Goal: Check status: Check status

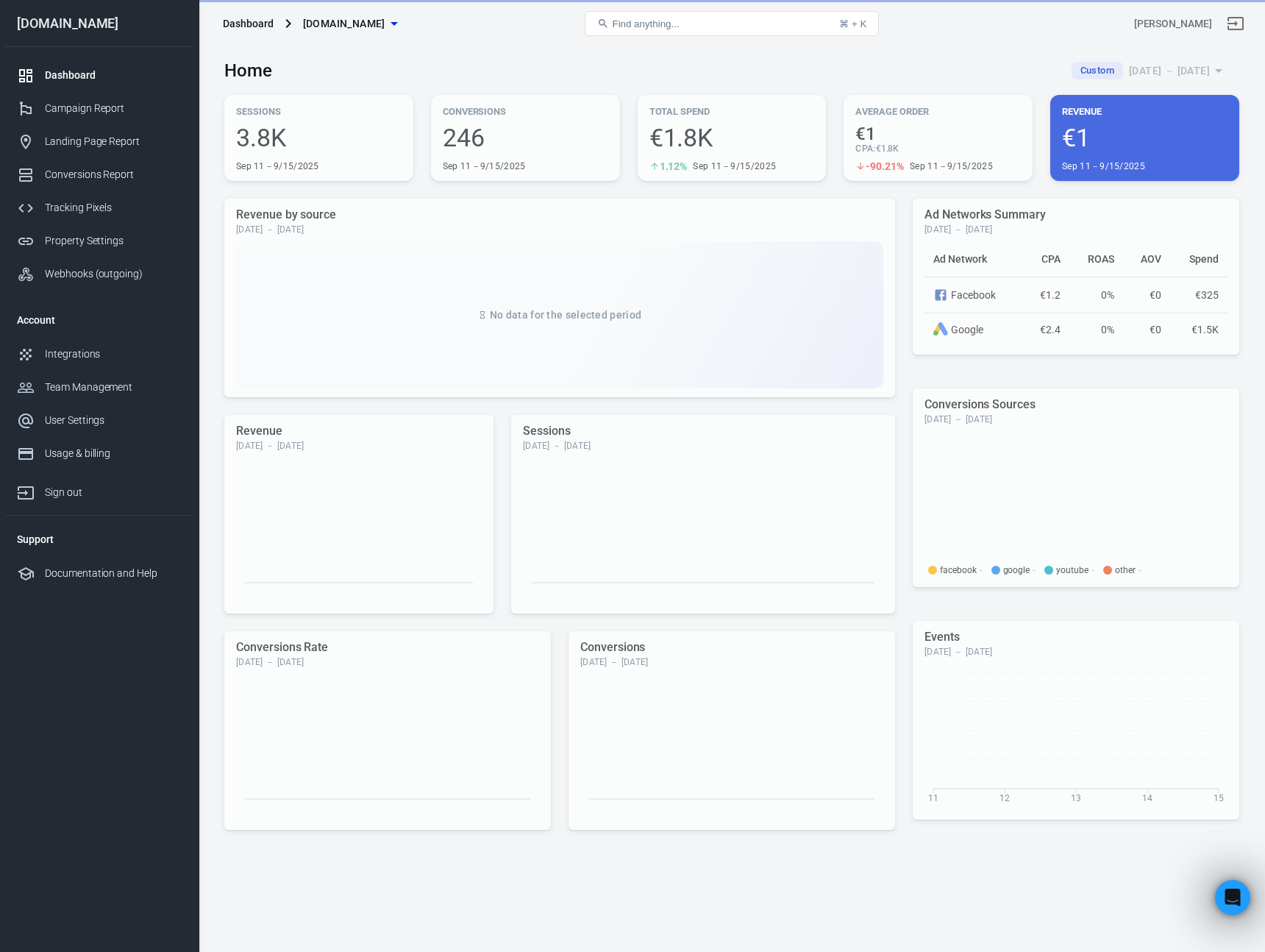
scroll to position [4130, 0]
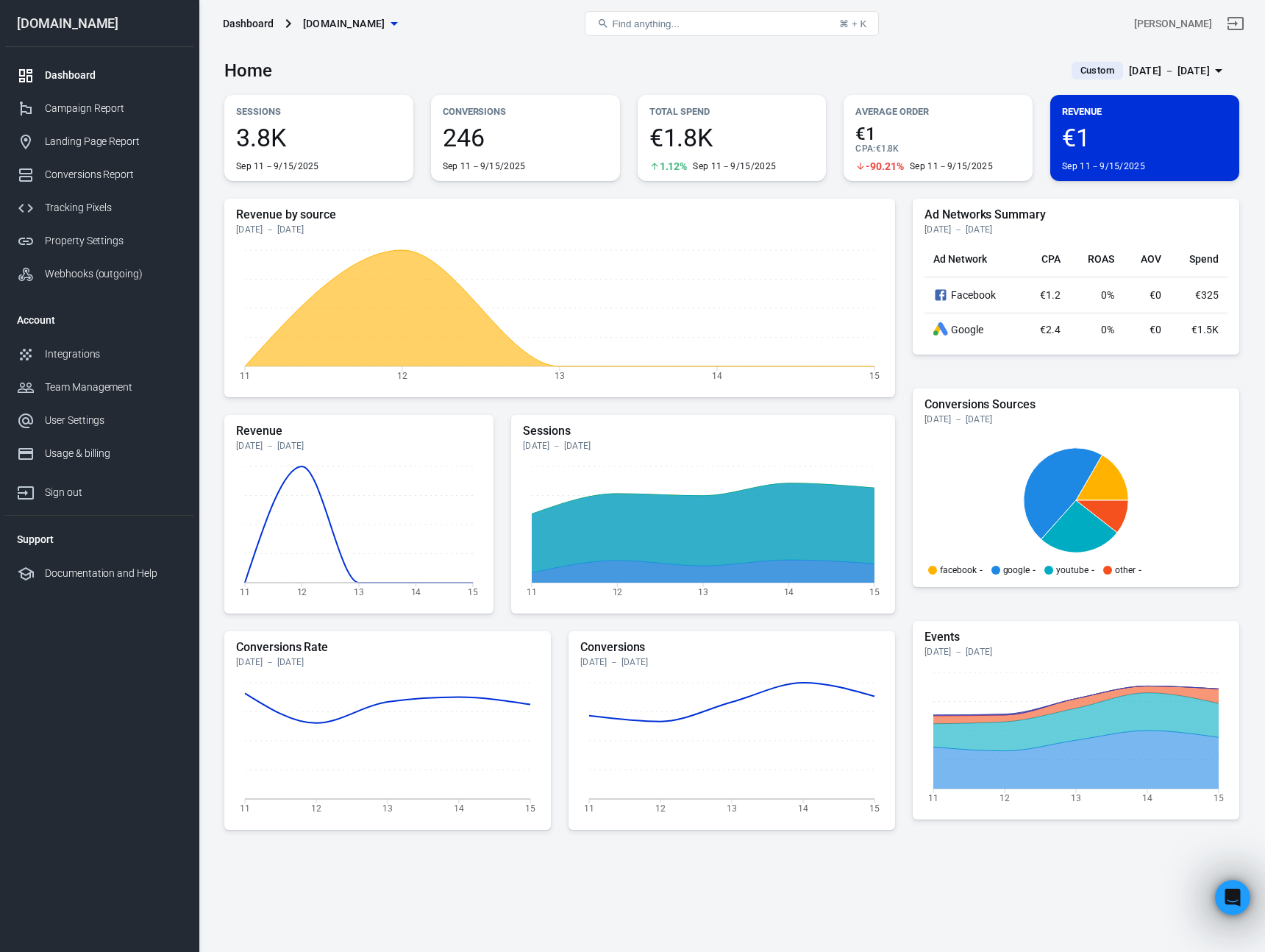
click at [1185, 73] on div "[DATE] － [DATE]" at bounding box center [1170, 71] width 81 height 18
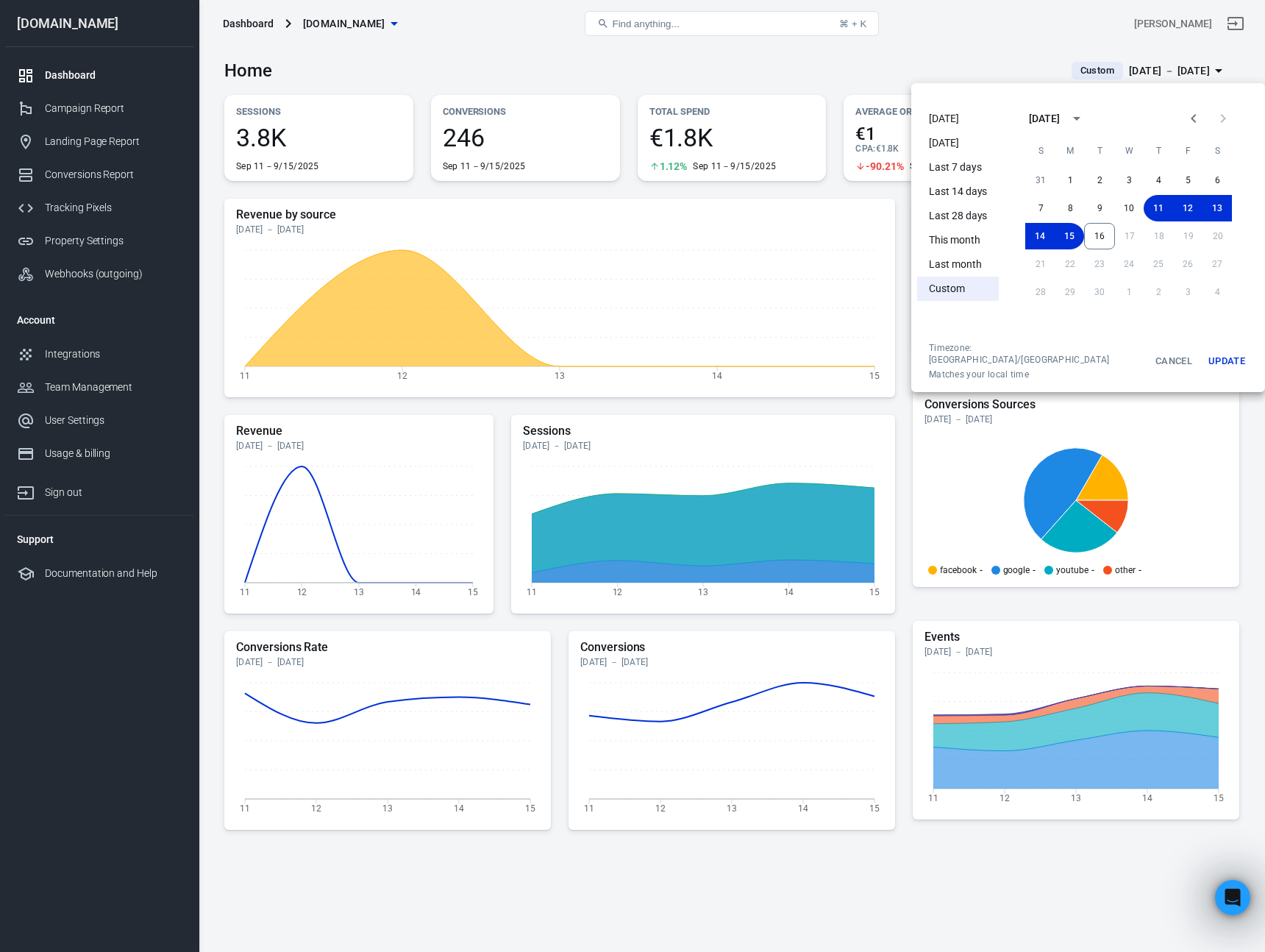
click at [963, 234] on li "This month" at bounding box center [958, 240] width 82 height 25
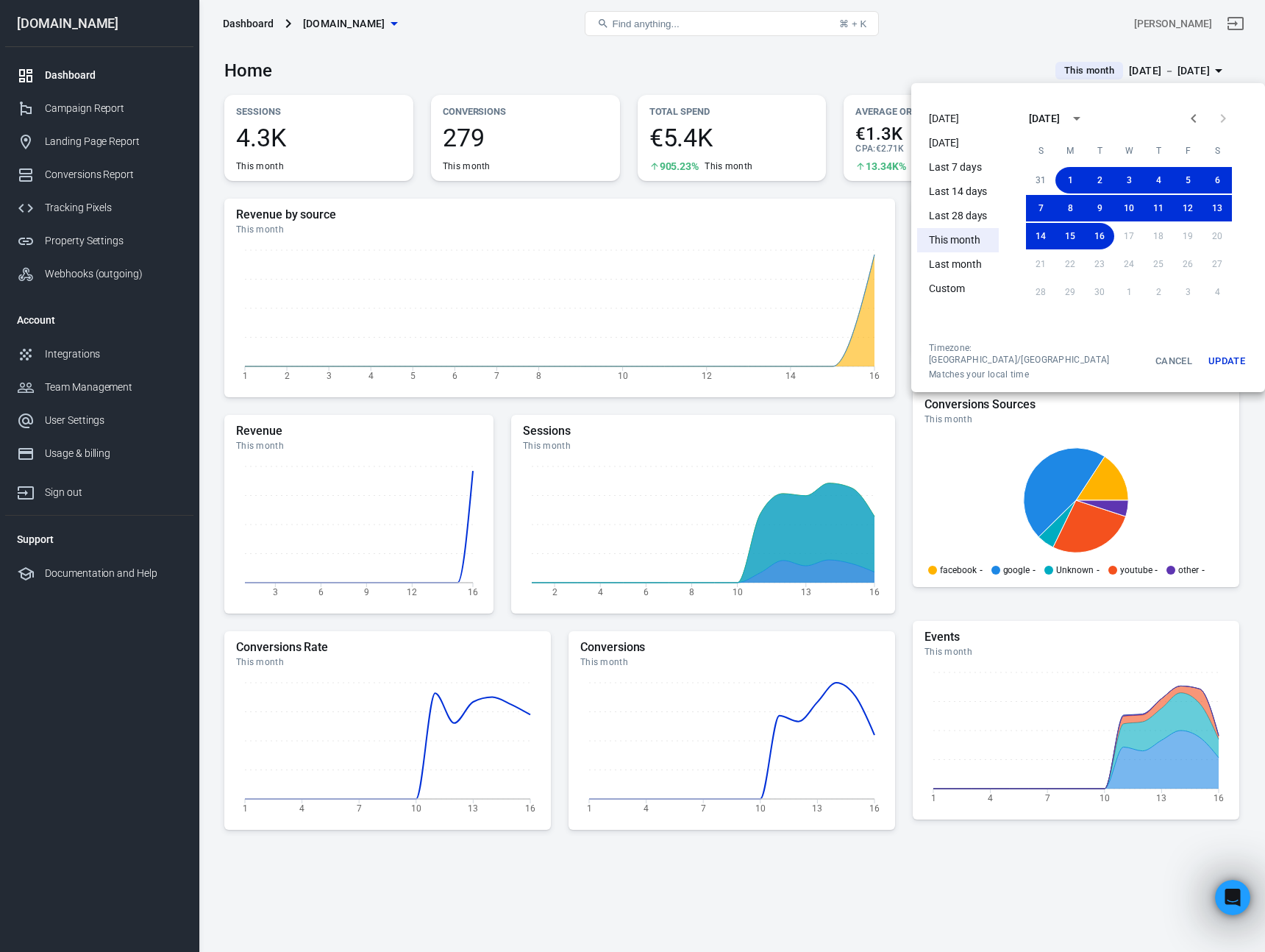
click at [835, 61] on div at bounding box center [632, 476] width 1265 height 952
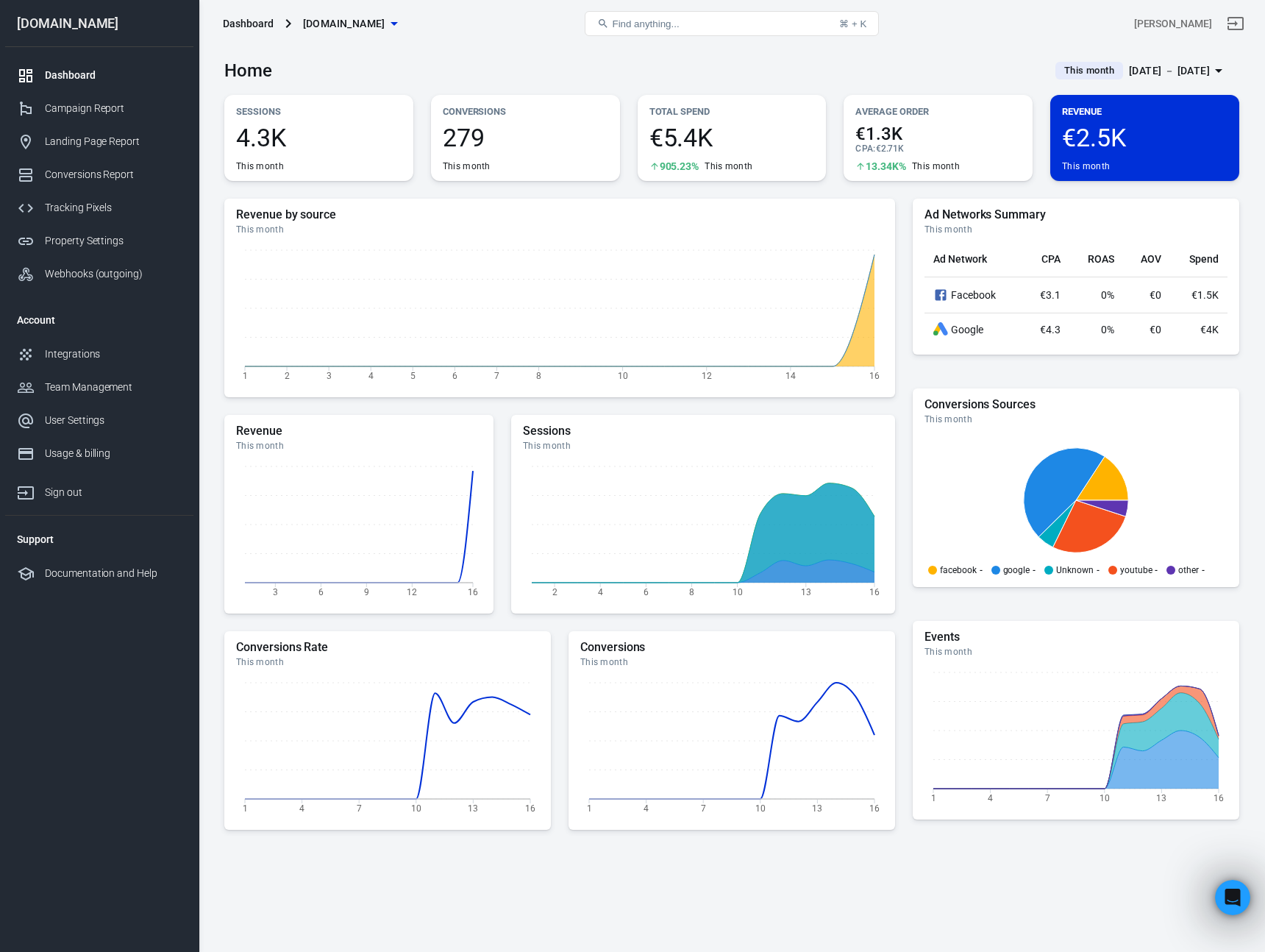
click at [1103, 134] on span "€2.5K" at bounding box center [1145, 137] width 165 height 25
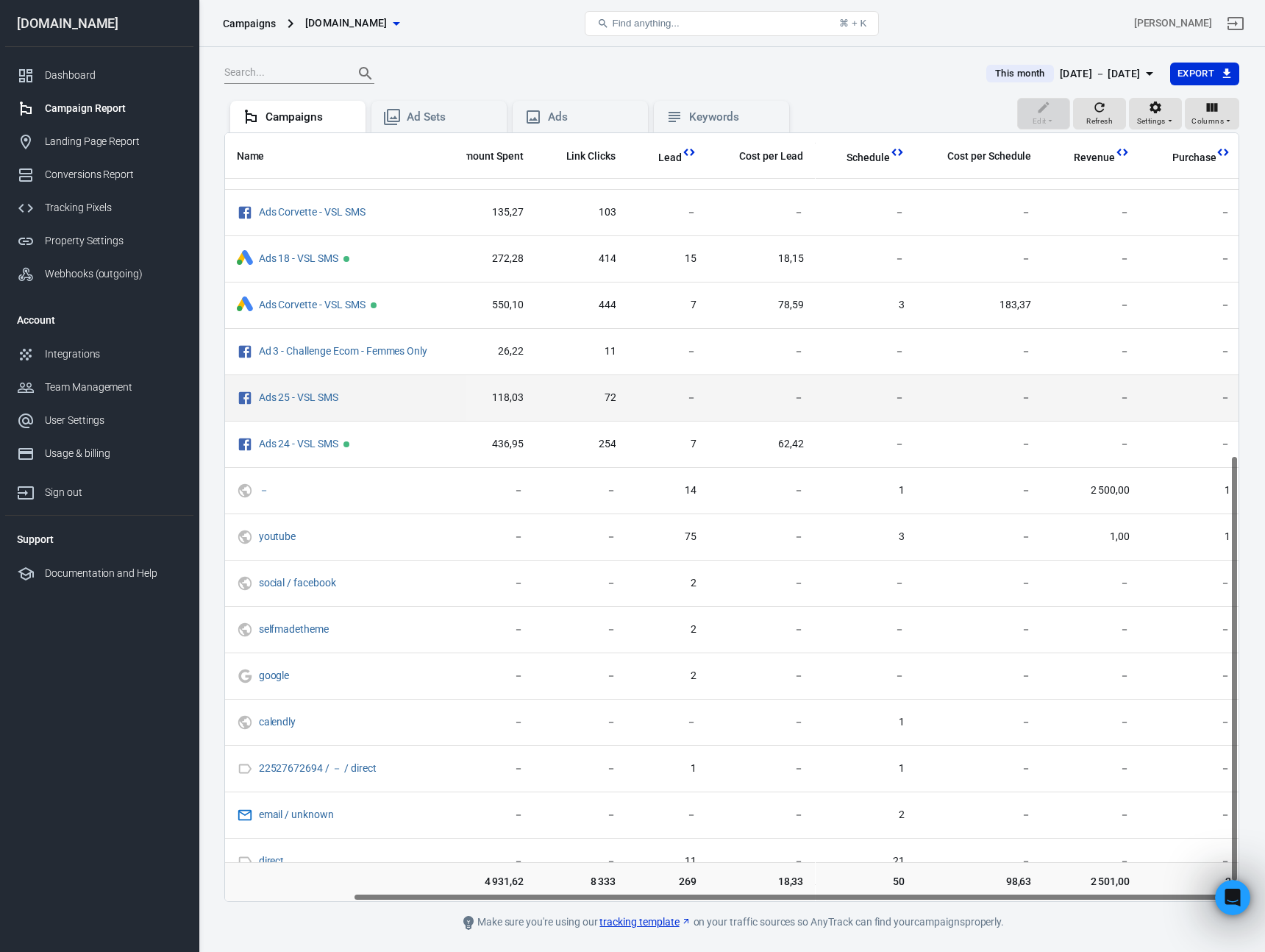
scroll to position [614, 146]
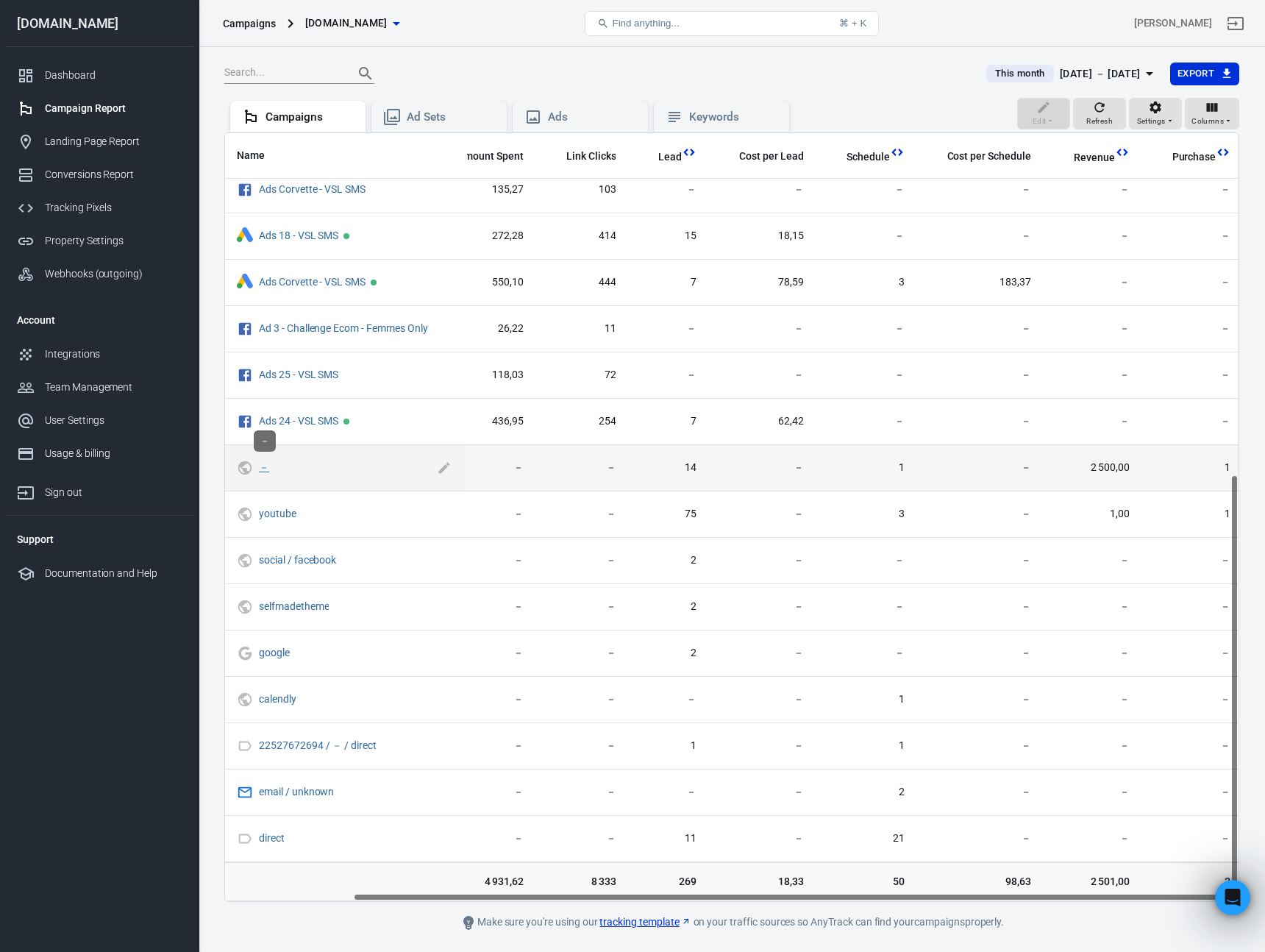
click at [262, 466] on link "－" at bounding box center [263, 467] width 10 height 12
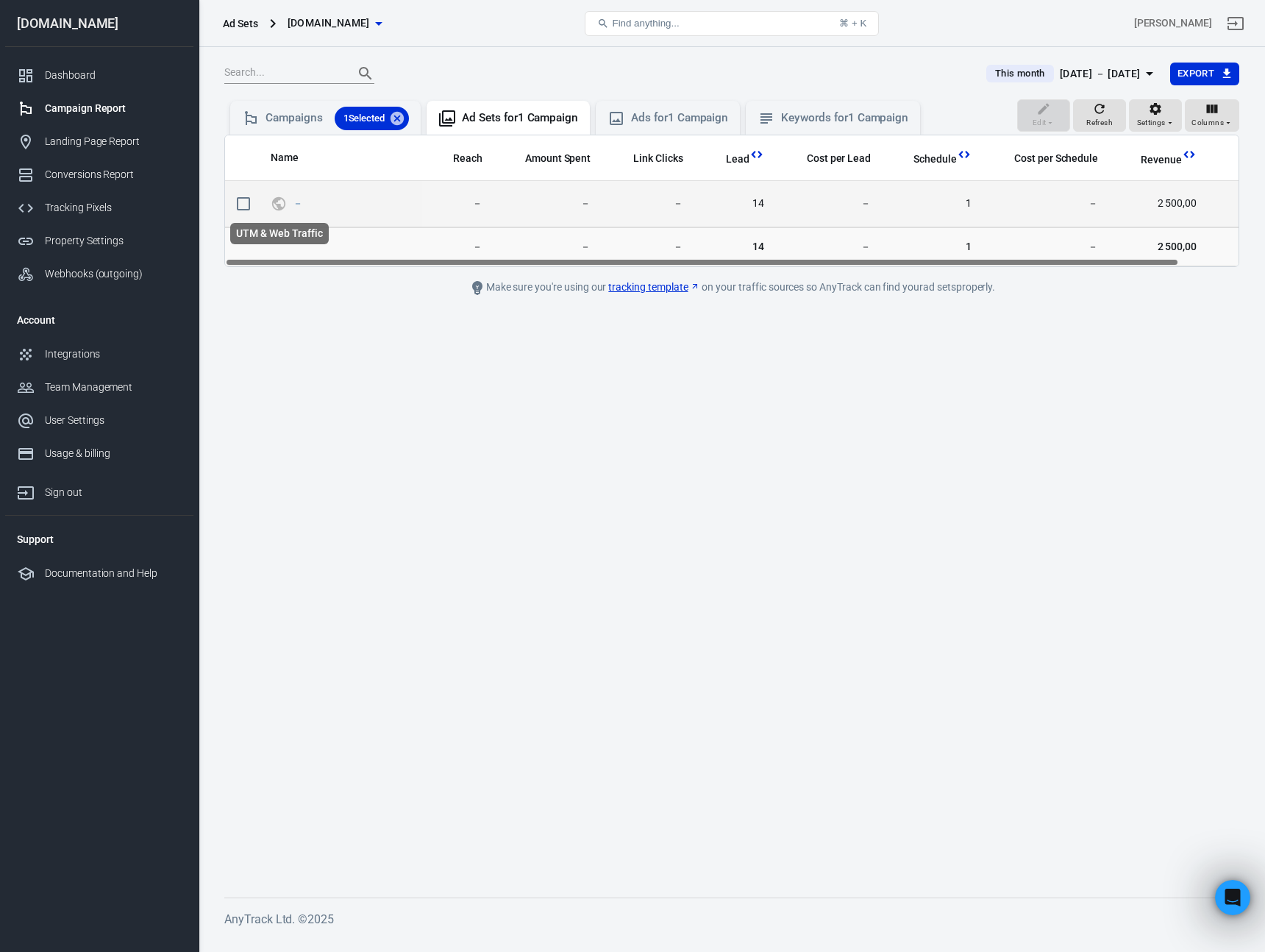
click at [279, 204] on icon "UTM & Web Traffic" at bounding box center [278, 204] width 14 height 14
click at [294, 201] on link "－" at bounding box center [298, 203] width 10 height 12
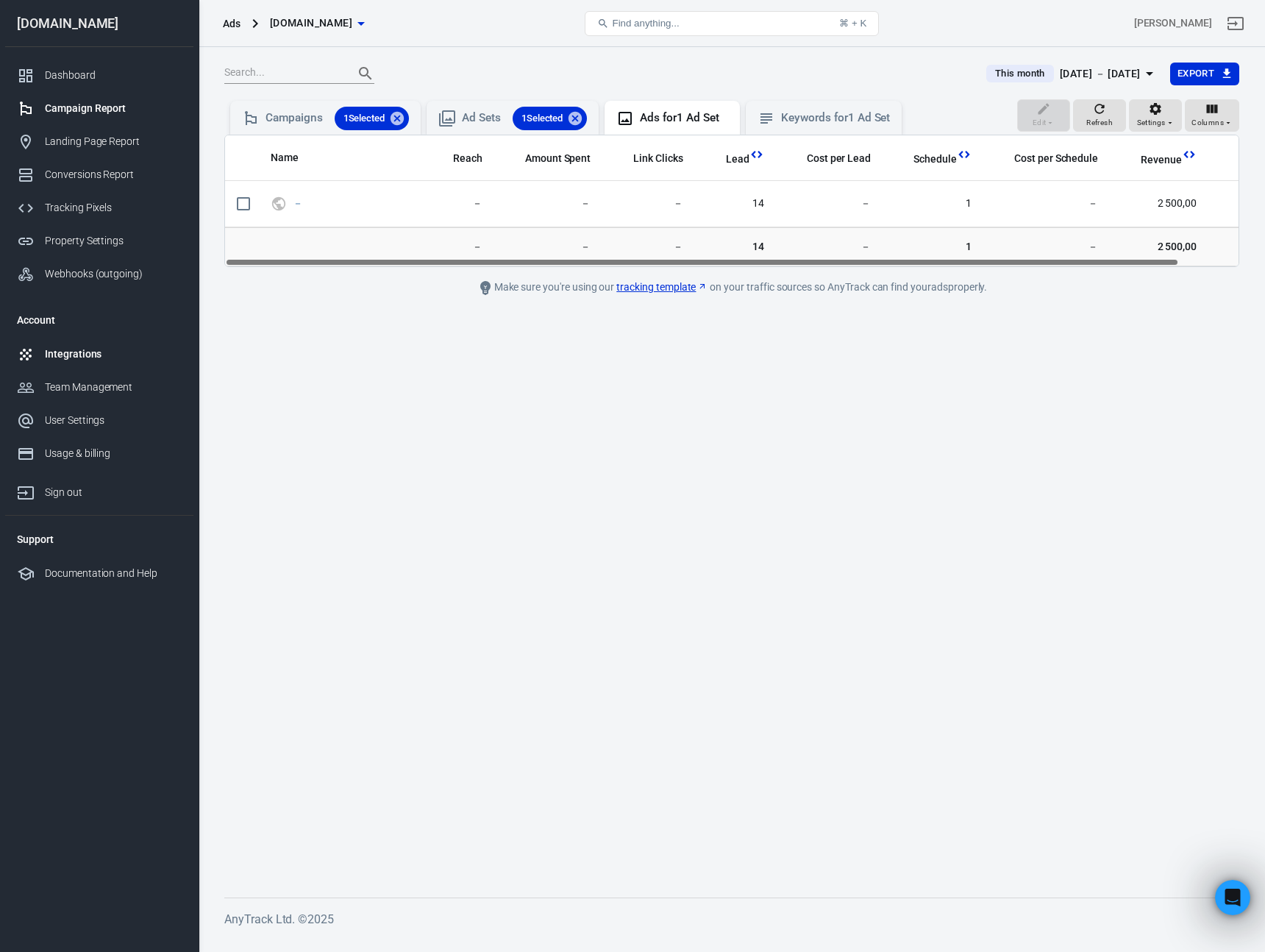
click at [76, 353] on div "Integrations" at bounding box center [113, 354] width 137 height 15
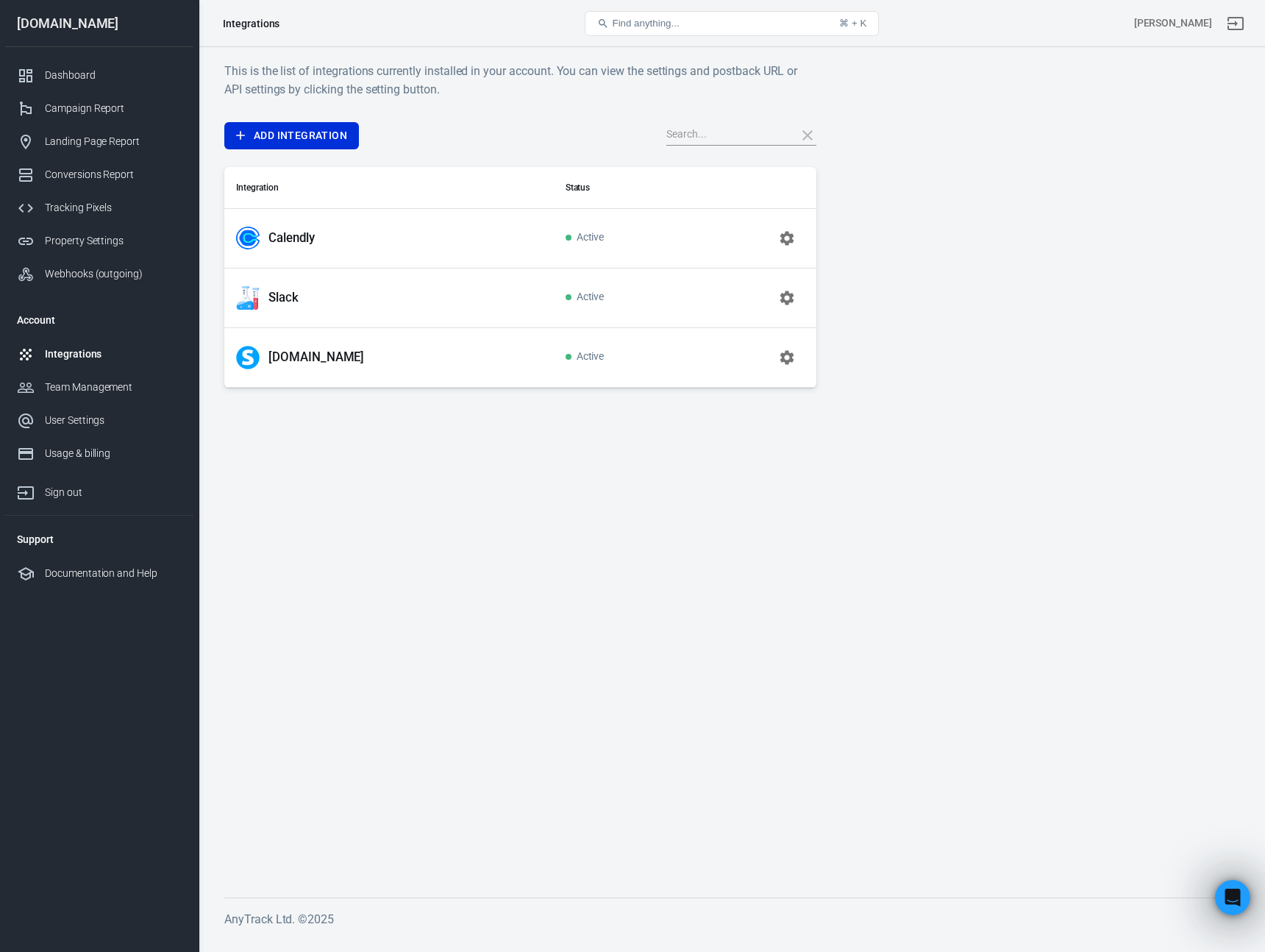
click at [782, 298] on icon "button" at bounding box center [788, 297] width 14 height 14
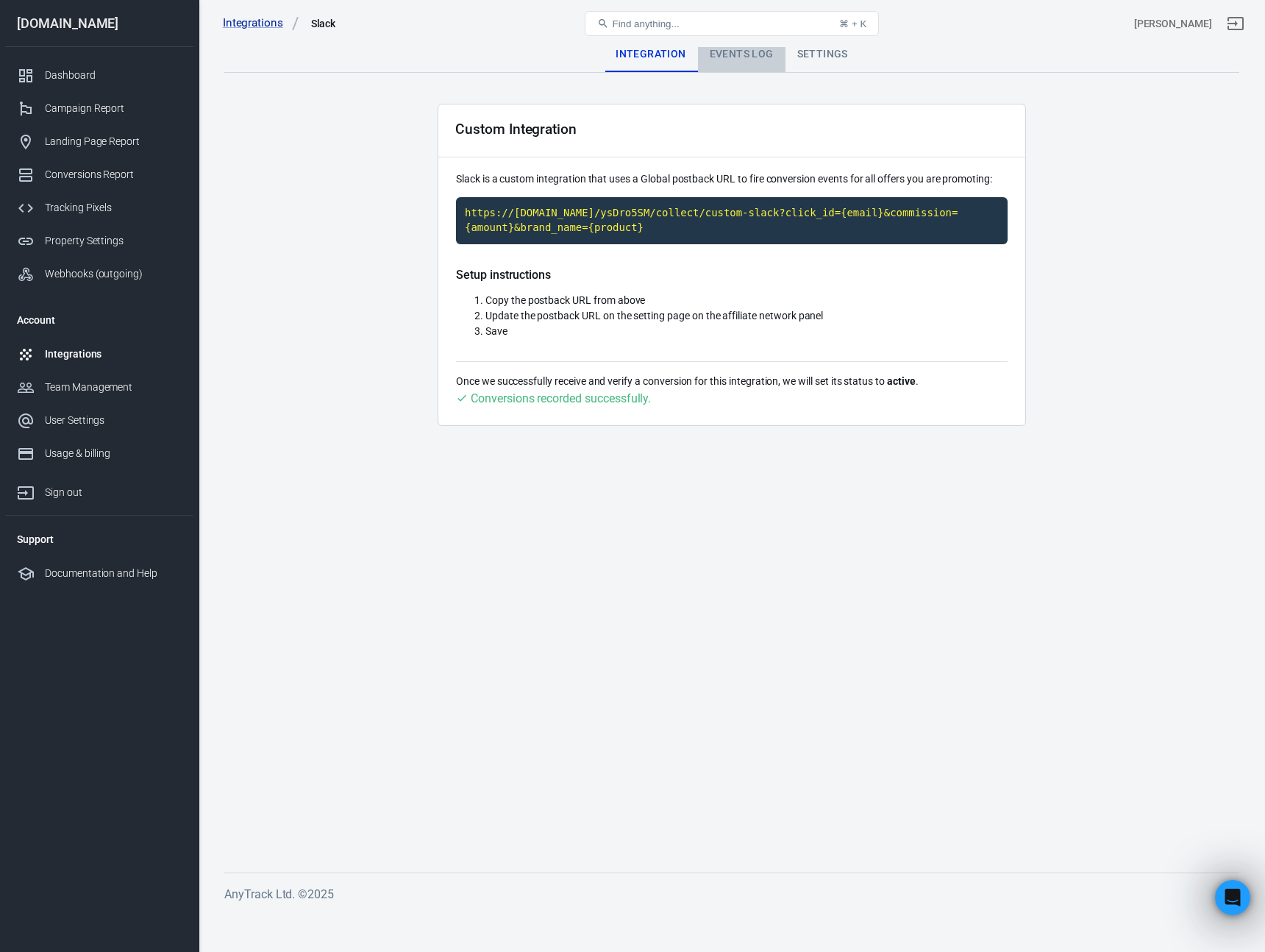
click at [751, 56] on div "Events Log" at bounding box center [742, 54] width 88 height 35
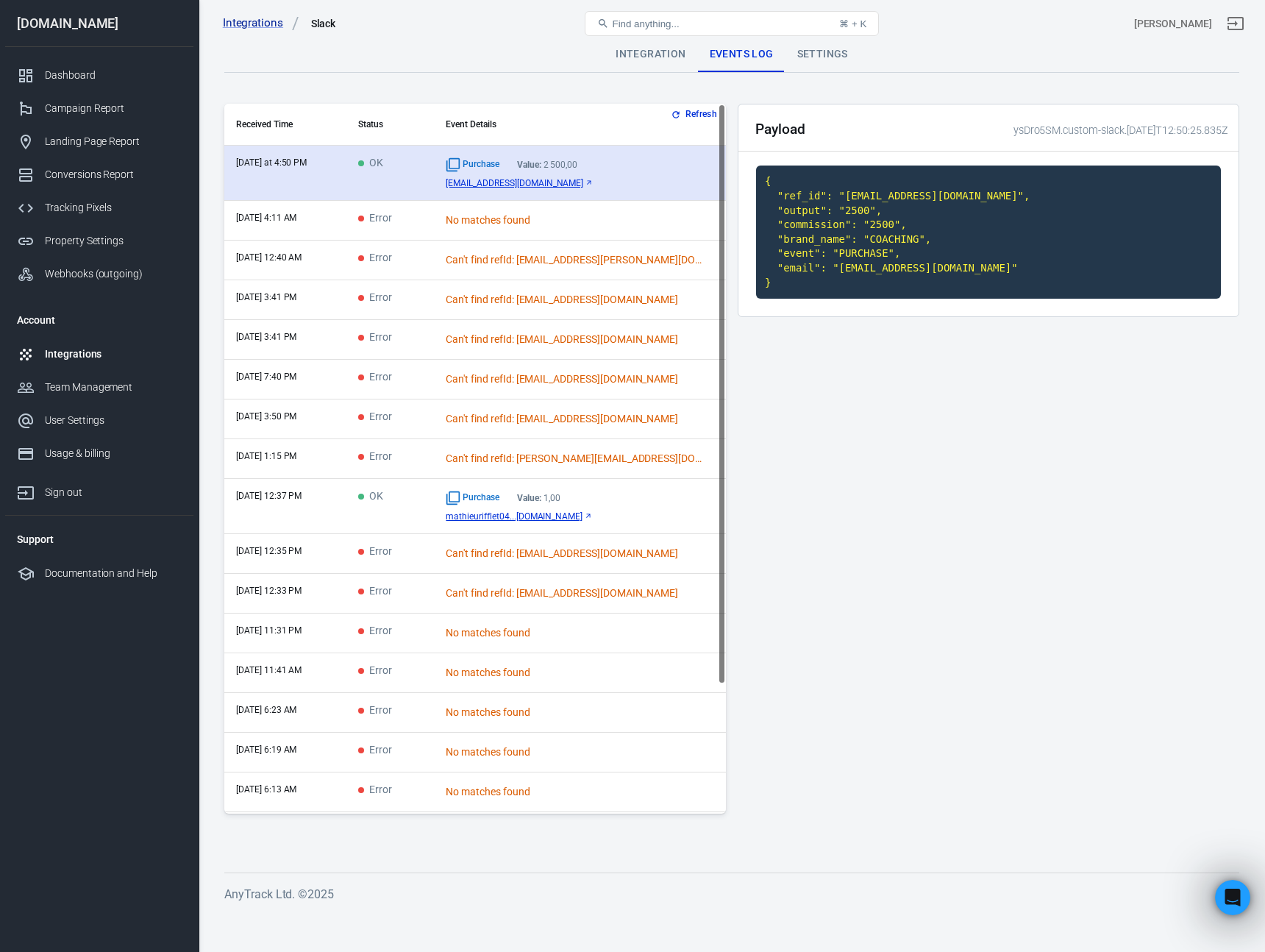
click at [506, 182] on span "[EMAIL_ADDRESS][DOMAIN_NAME]" at bounding box center [514, 183] width 138 height 10
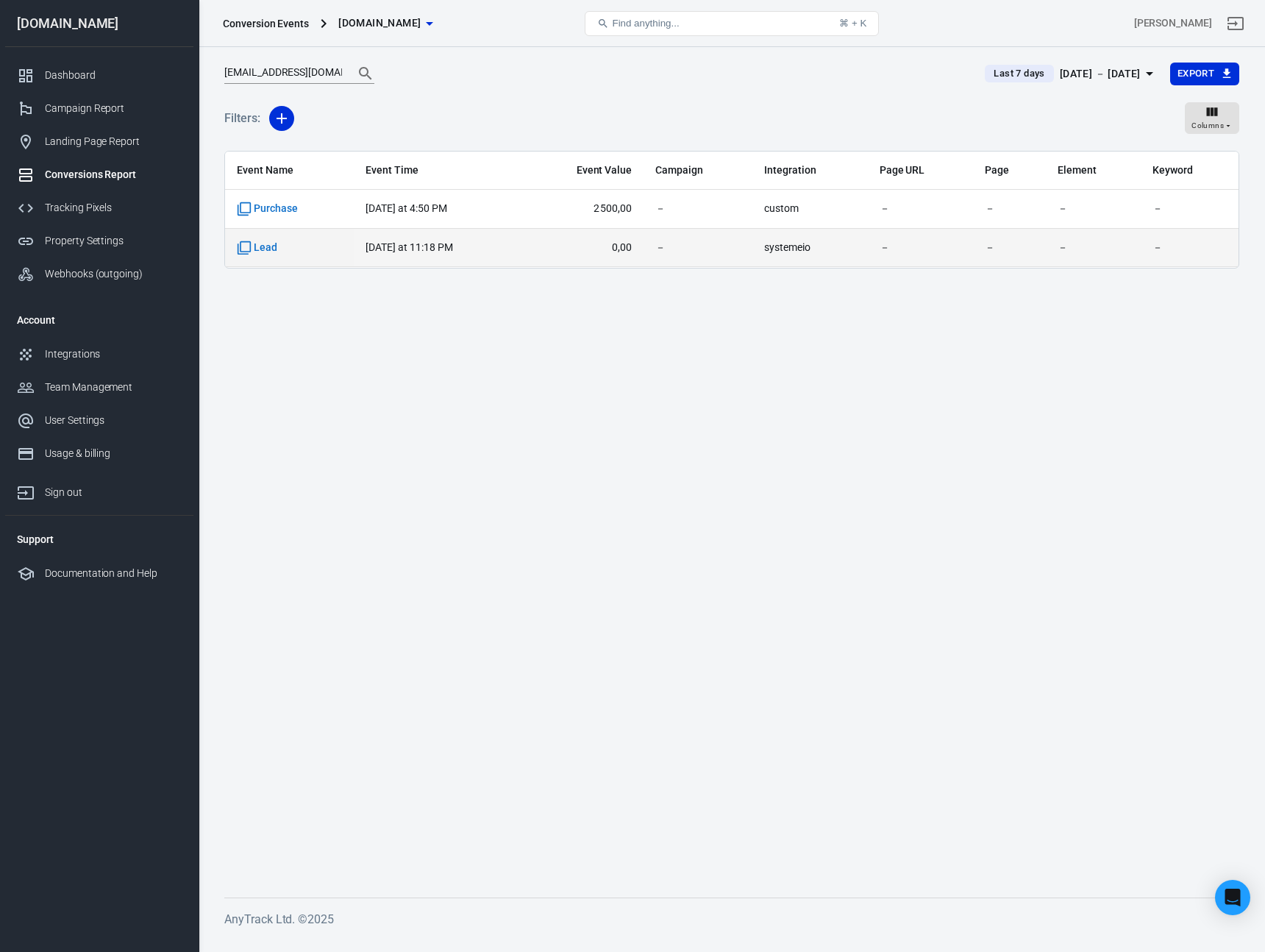
click at [313, 247] on span "Lead" at bounding box center [290, 247] width 105 height 14
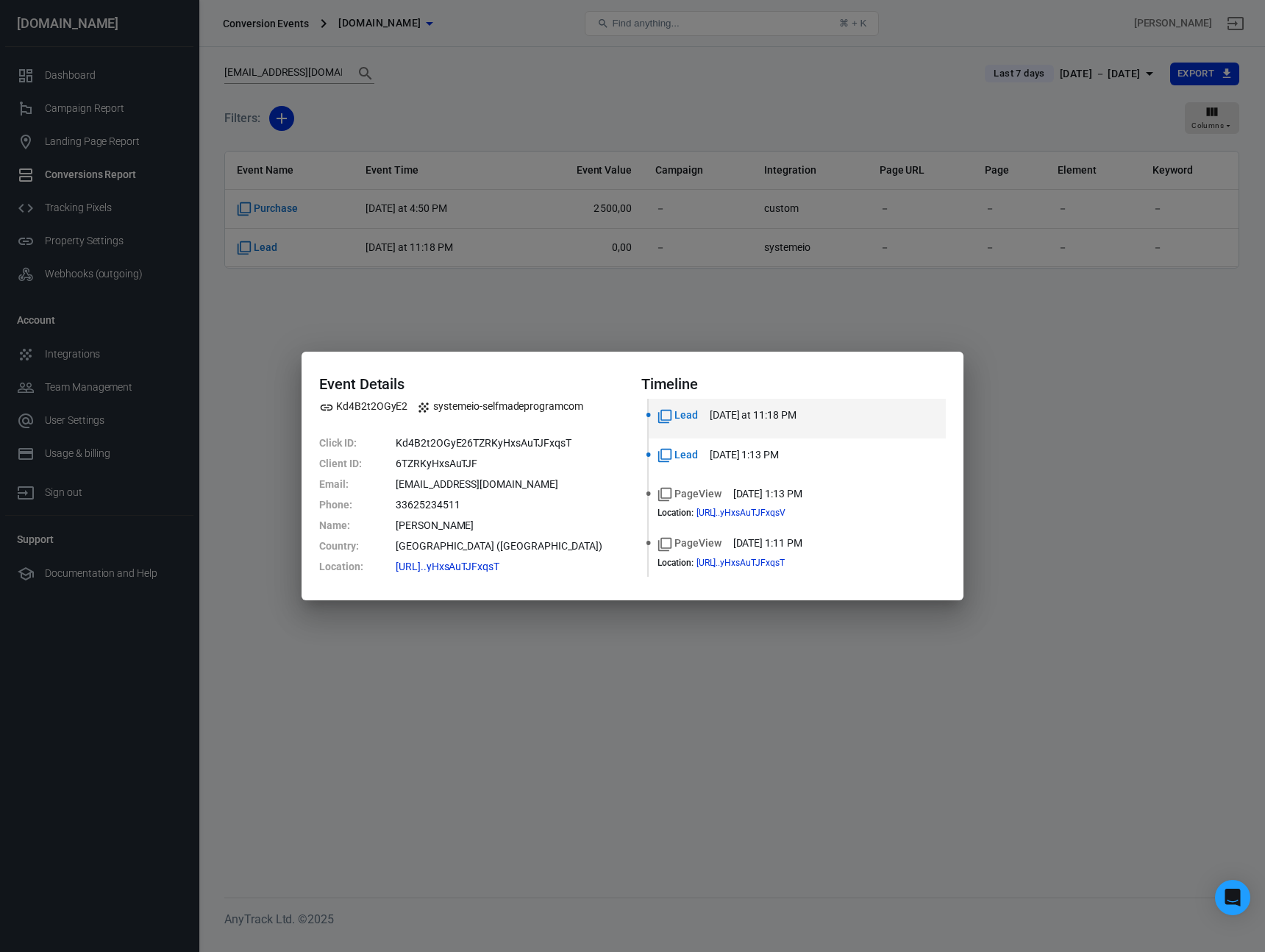
click at [1049, 361] on div "Event Details Kd4B2t2OGyE2 systemeio-selfmadeprogramcom Click ID : Kd4B2t2OGyE2…" at bounding box center [632, 476] width 1265 height 952
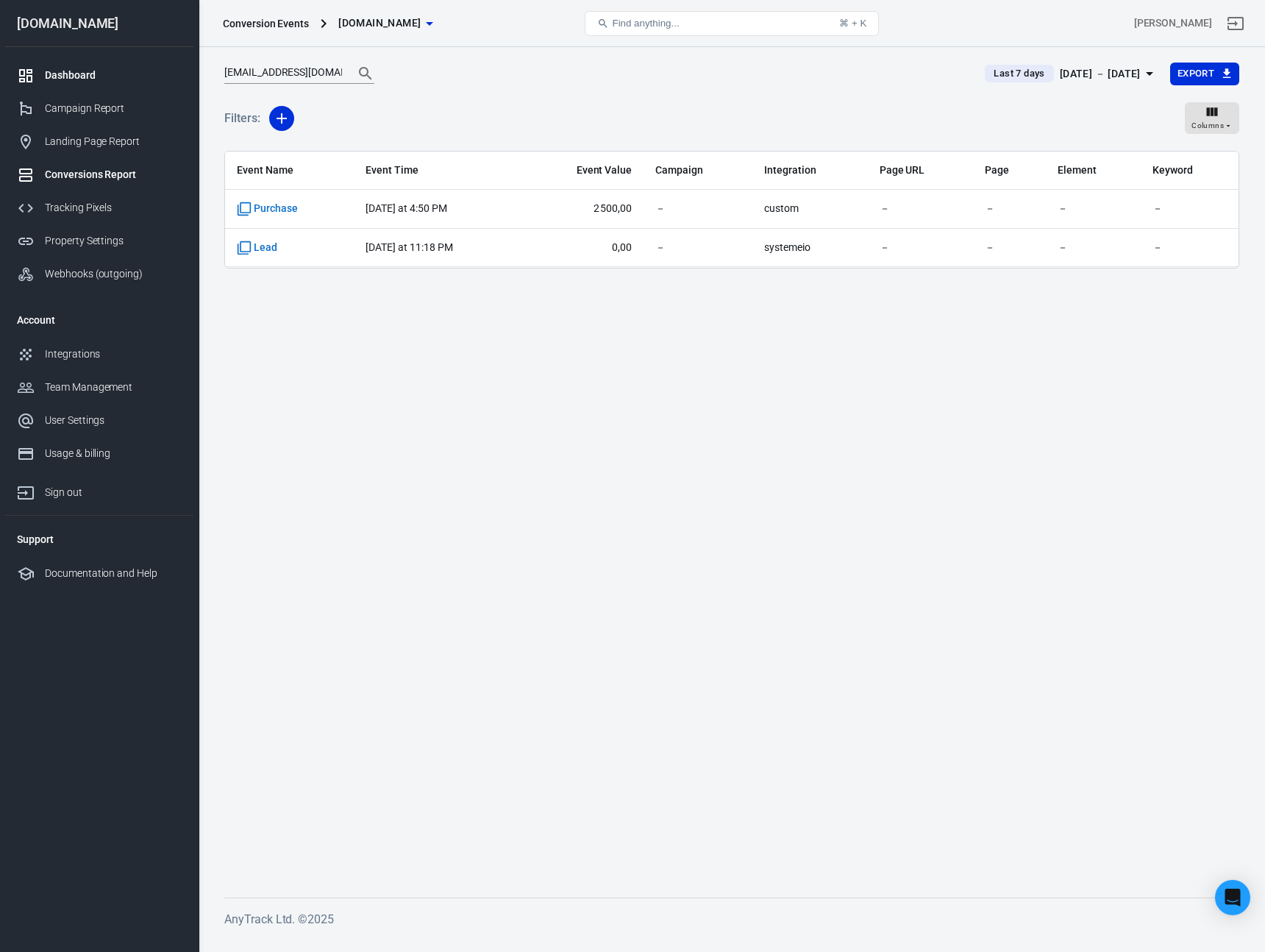
click at [59, 73] on div "Dashboard" at bounding box center [113, 75] width 137 height 15
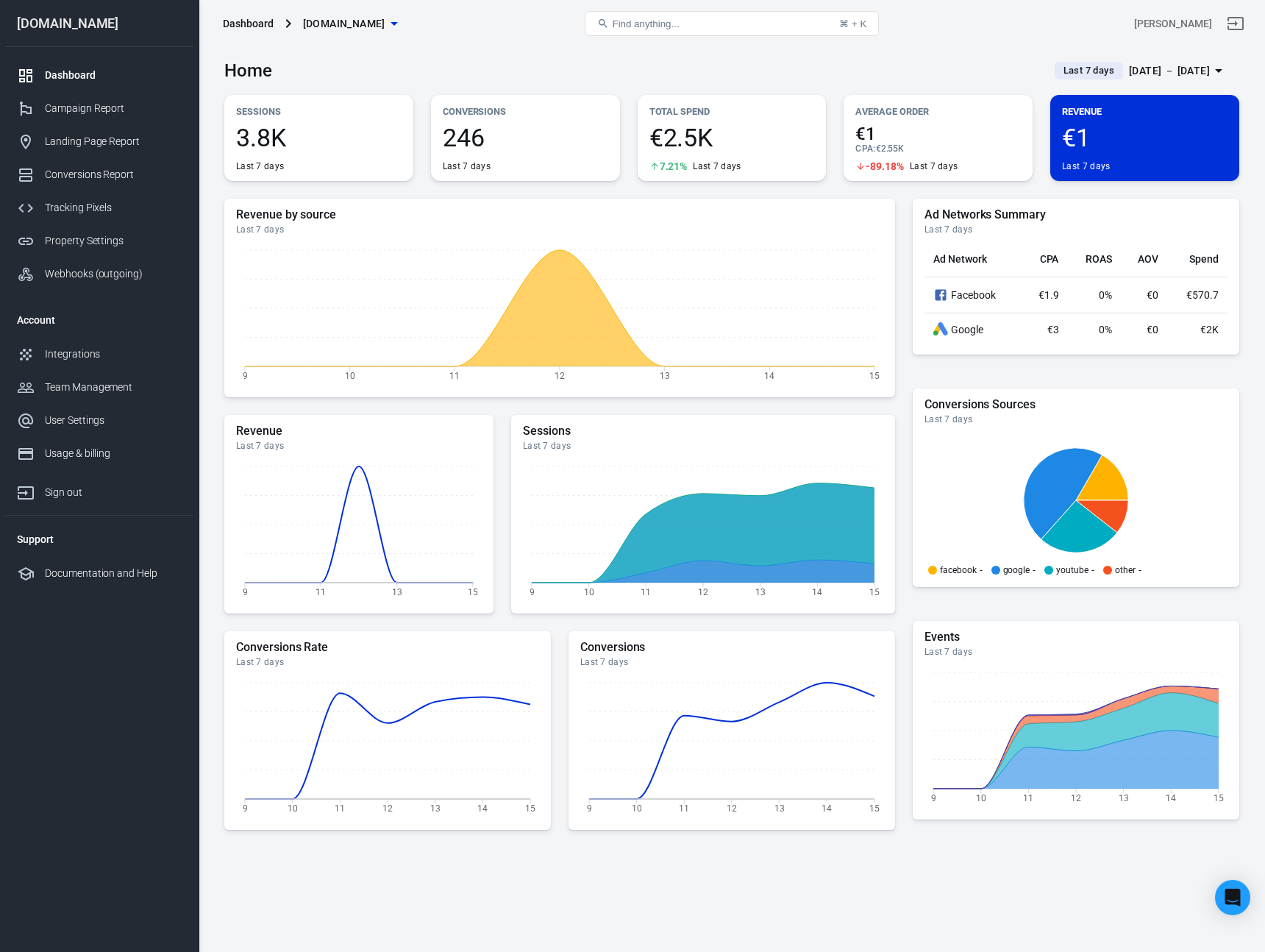
click at [1058, 73] on span "Last 7 days" at bounding box center [1089, 71] width 63 height 14
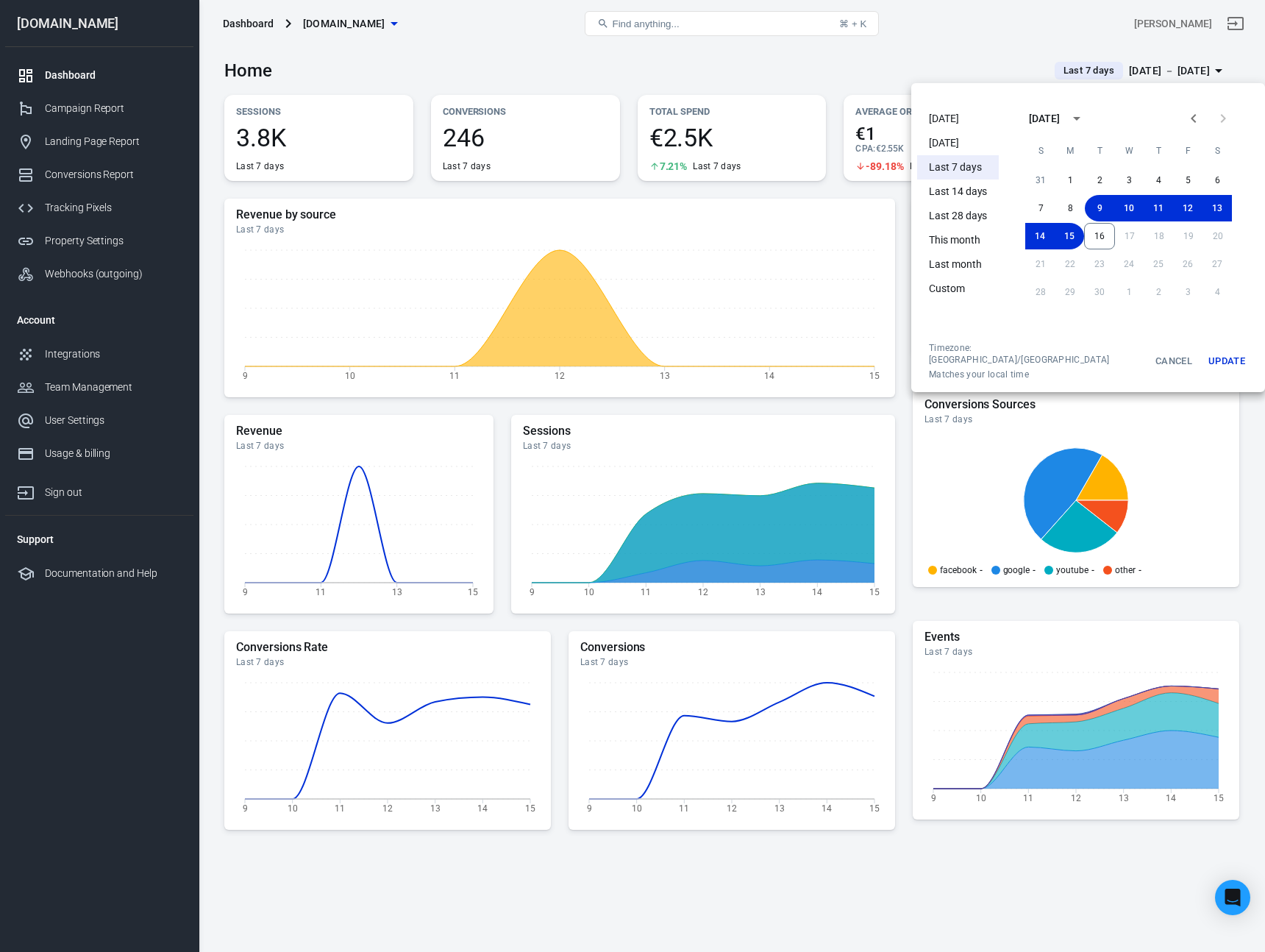
click at [969, 245] on li "This month" at bounding box center [958, 240] width 82 height 25
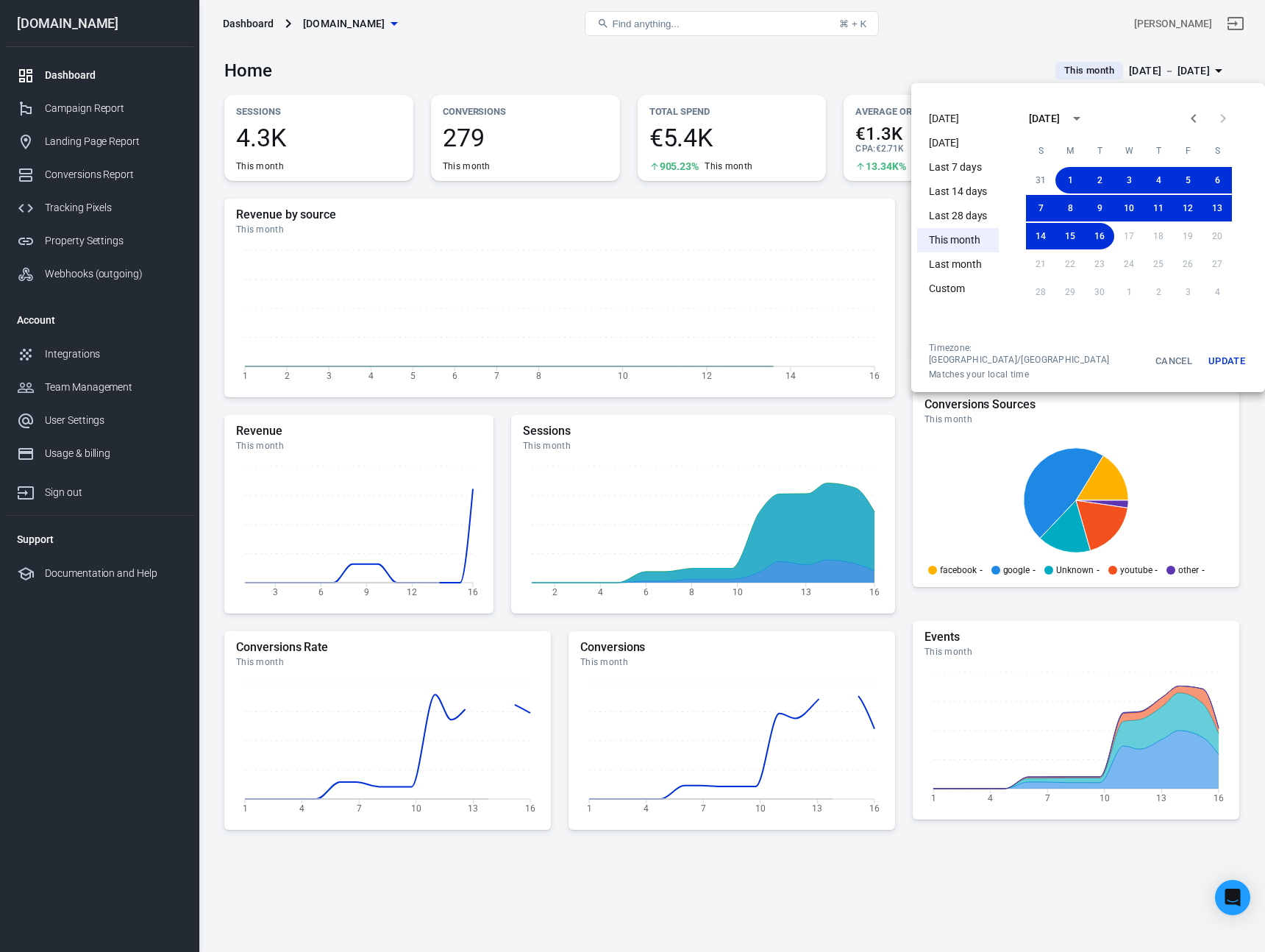
click at [824, 76] on div at bounding box center [632, 476] width 1265 height 952
